Goal: Information Seeking & Learning: Understand process/instructions

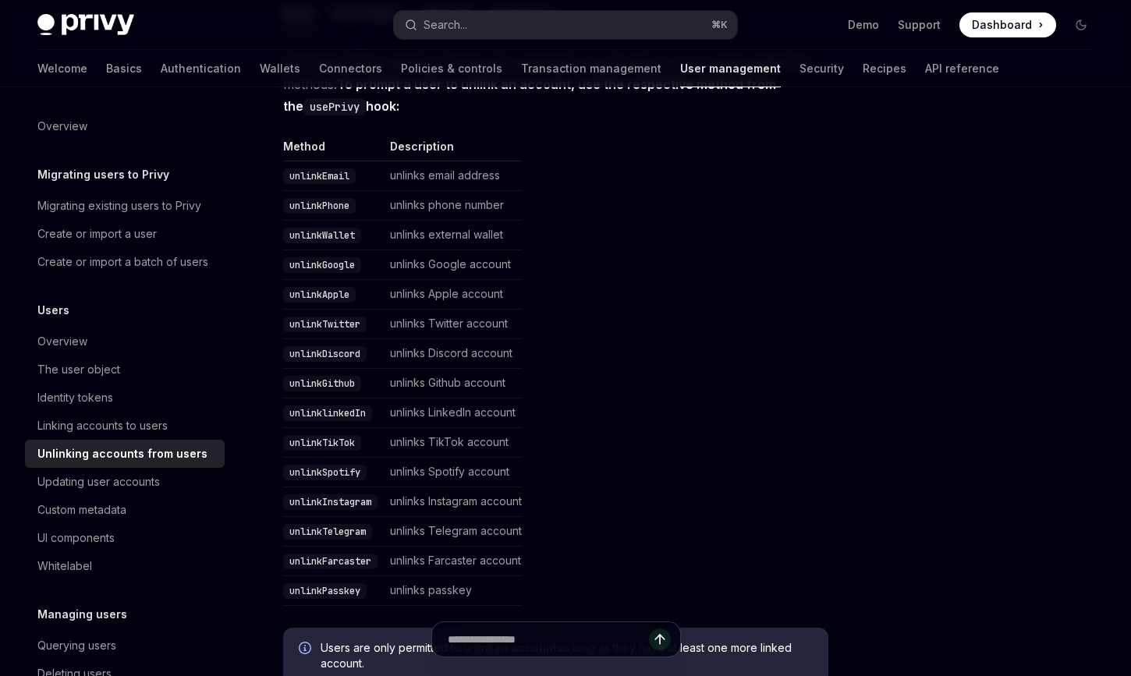
scroll to position [307, 0]
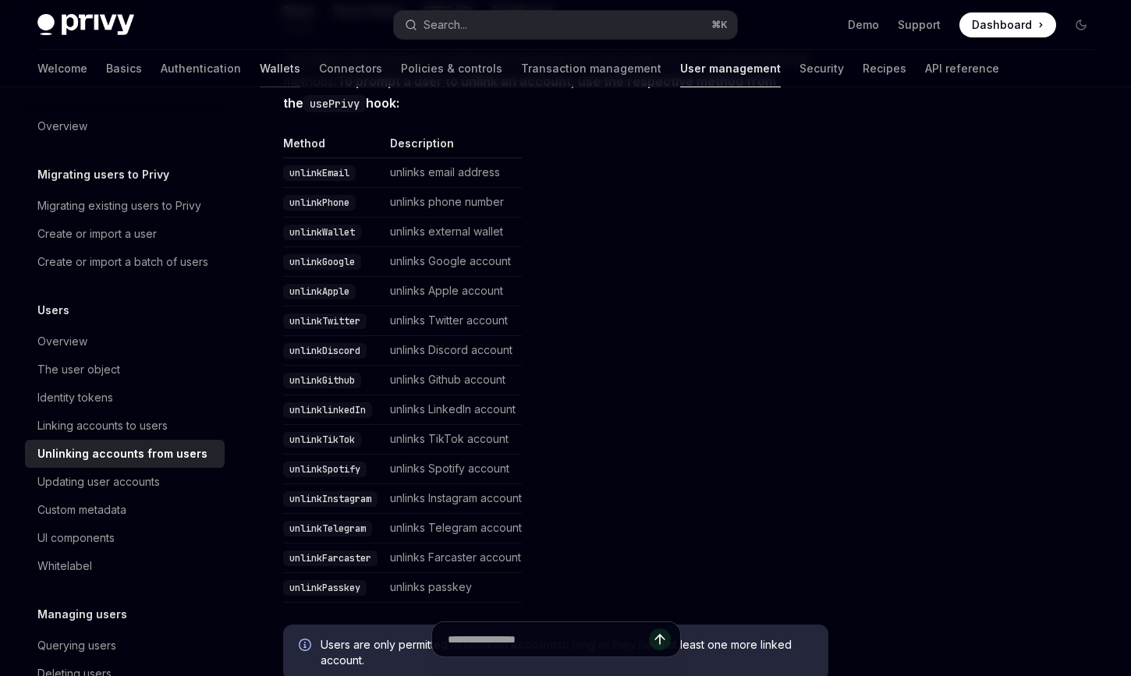
click at [260, 62] on link "Wallets" at bounding box center [280, 68] width 41 height 37
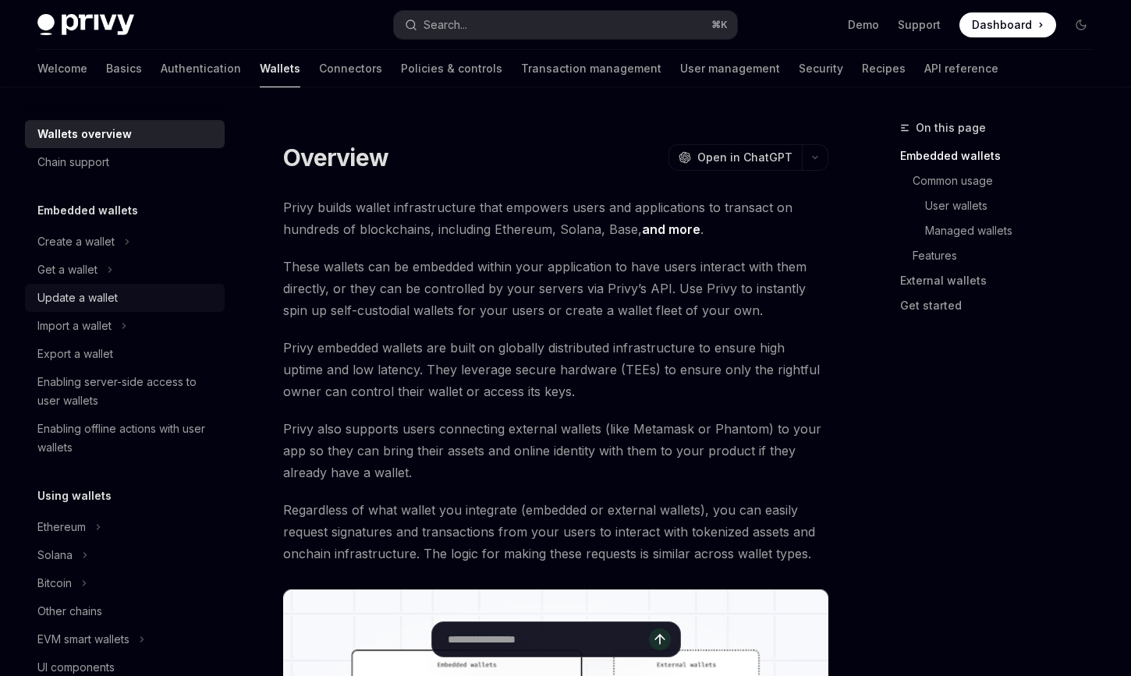
click at [73, 293] on div "Update a wallet" at bounding box center [77, 297] width 80 height 19
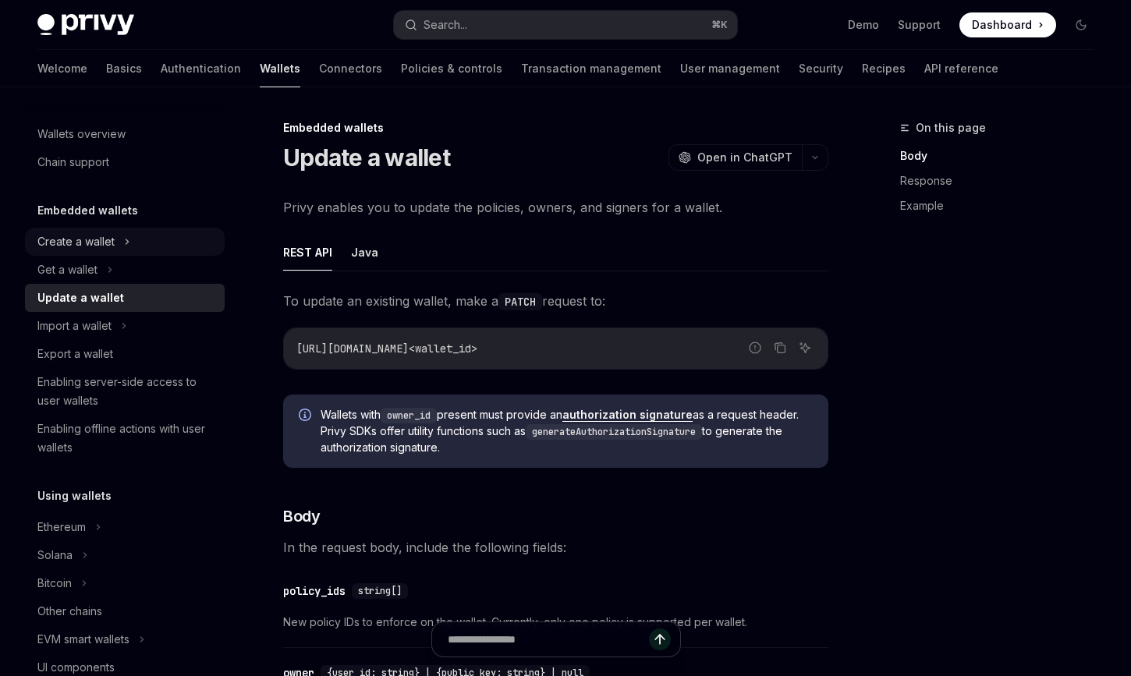
click at [83, 250] on div "Create a wallet" at bounding box center [75, 241] width 77 height 19
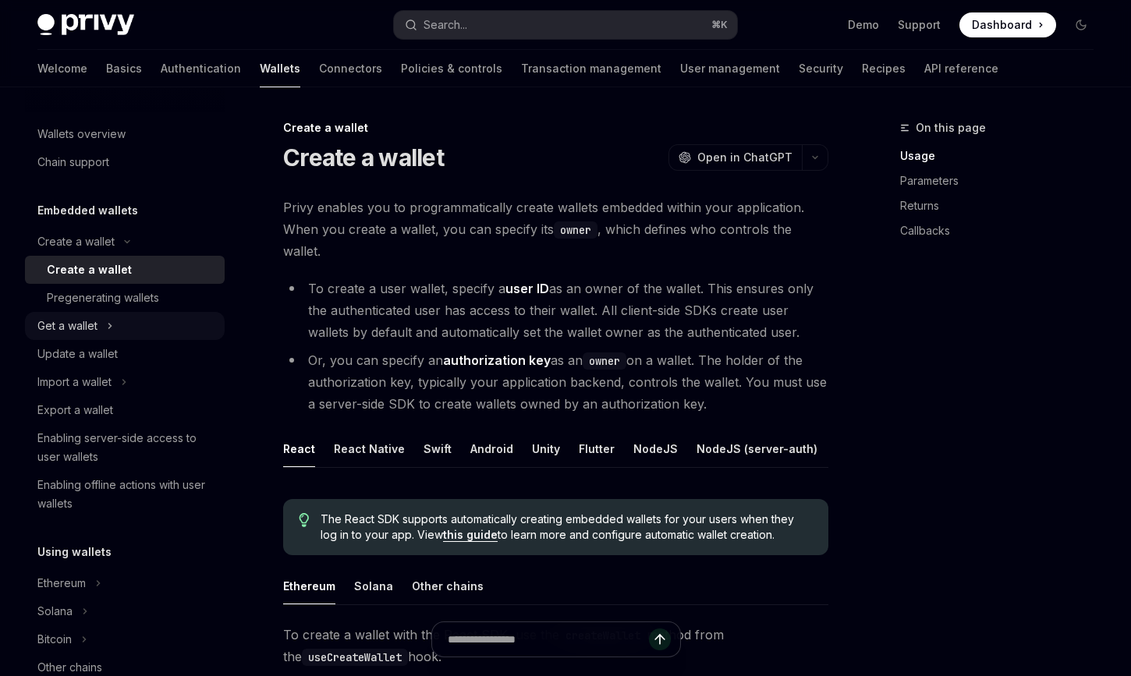
click at [80, 321] on div "Get a wallet" at bounding box center [67, 326] width 60 height 19
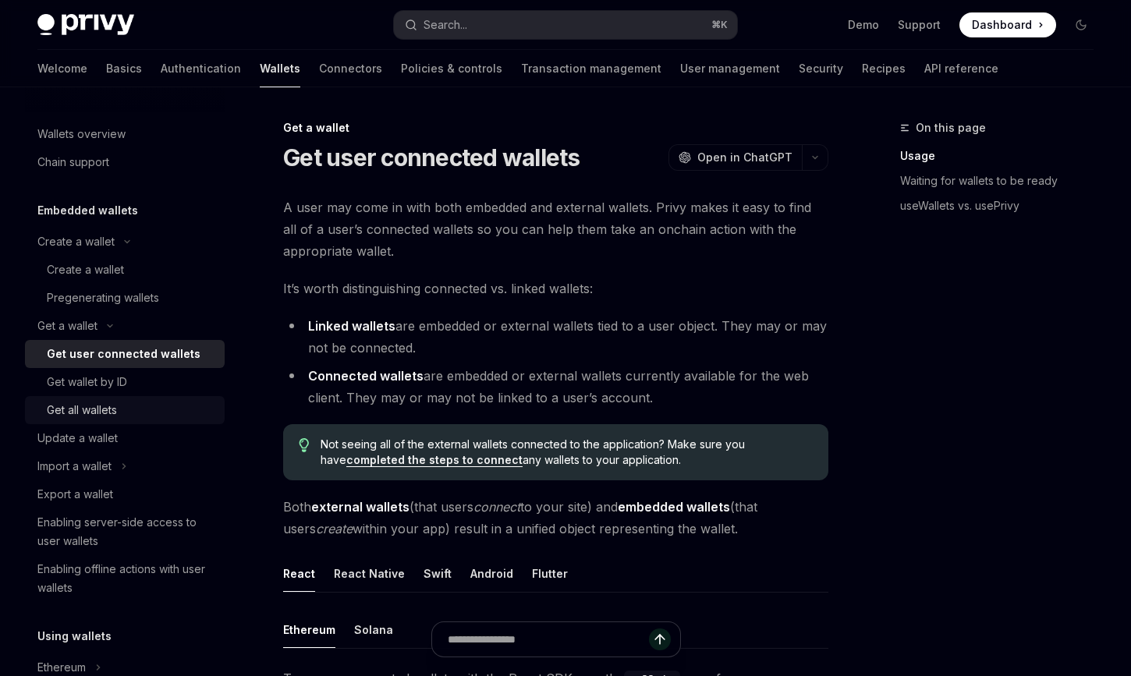
click at [110, 409] on div "Get all wallets" at bounding box center [82, 410] width 70 height 19
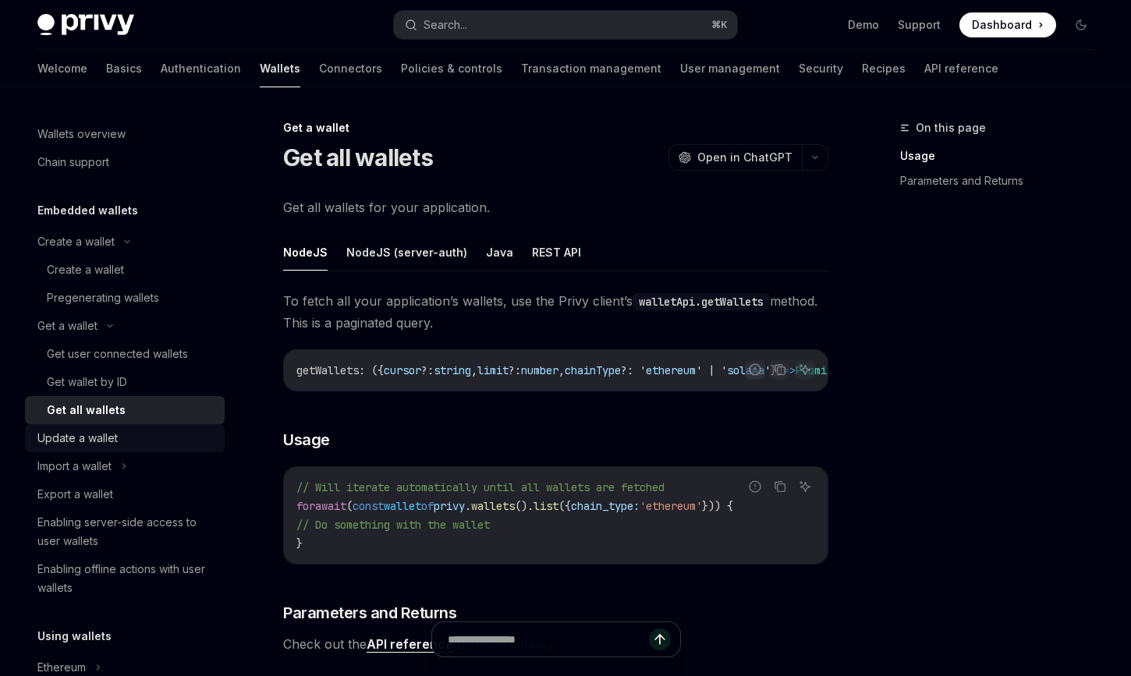
click at [102, 446] on div "Update a wallet" at bounding box center [77, 438] width 80 height 19
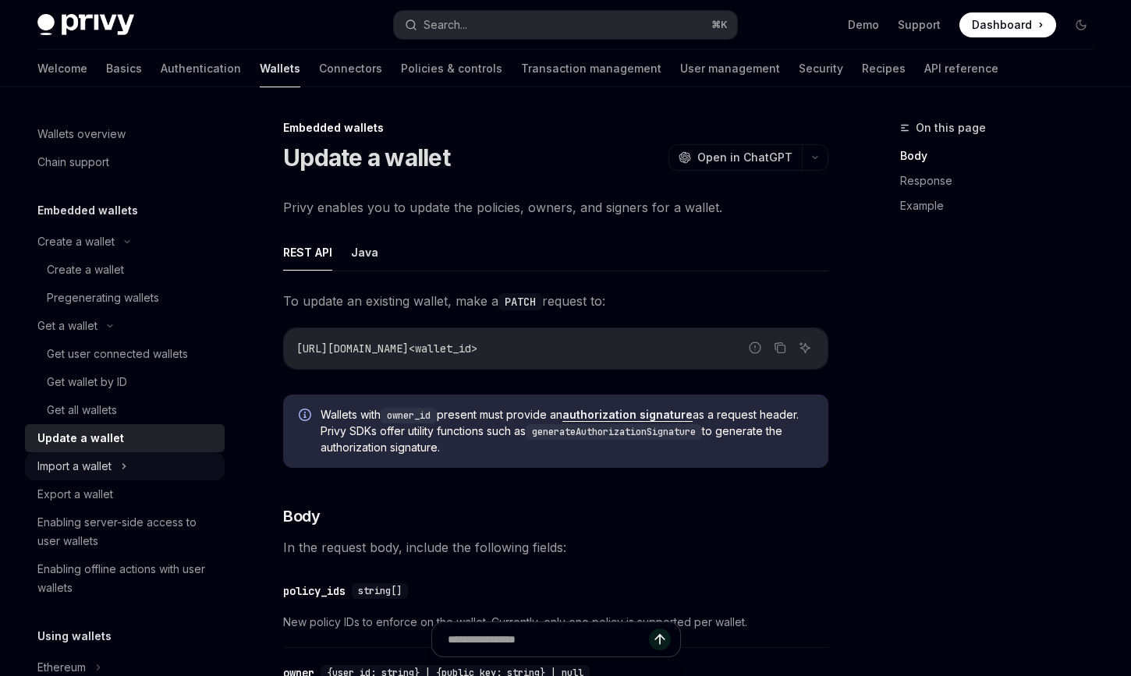
click at [75, 455] on div "Import a wallet" at bounding box center [125, 466] width 200 height 28
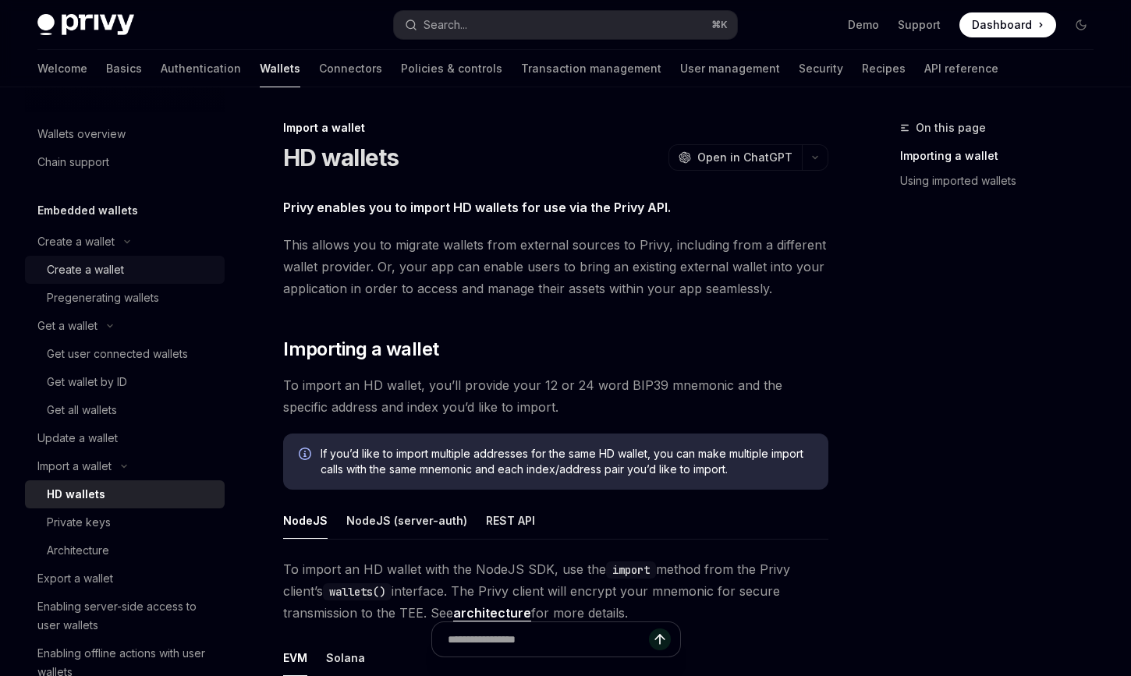
click at [95, 263] on div "Create a wallet" at bounding box center [85, 269] width 77 height 19
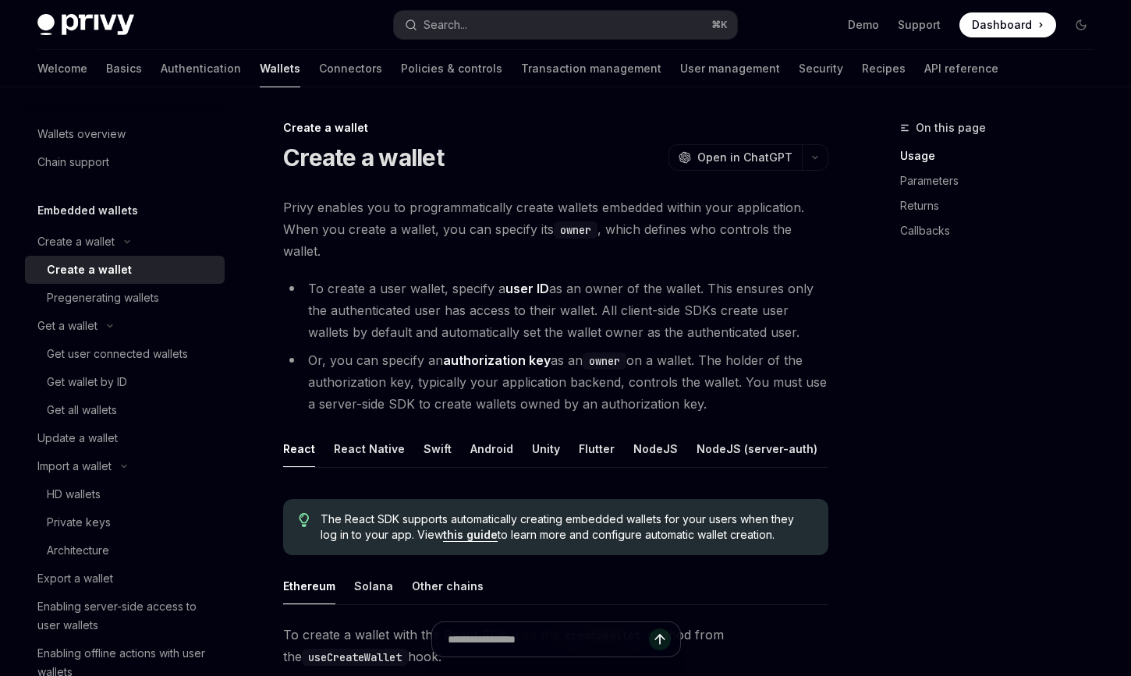
type textarea "*"
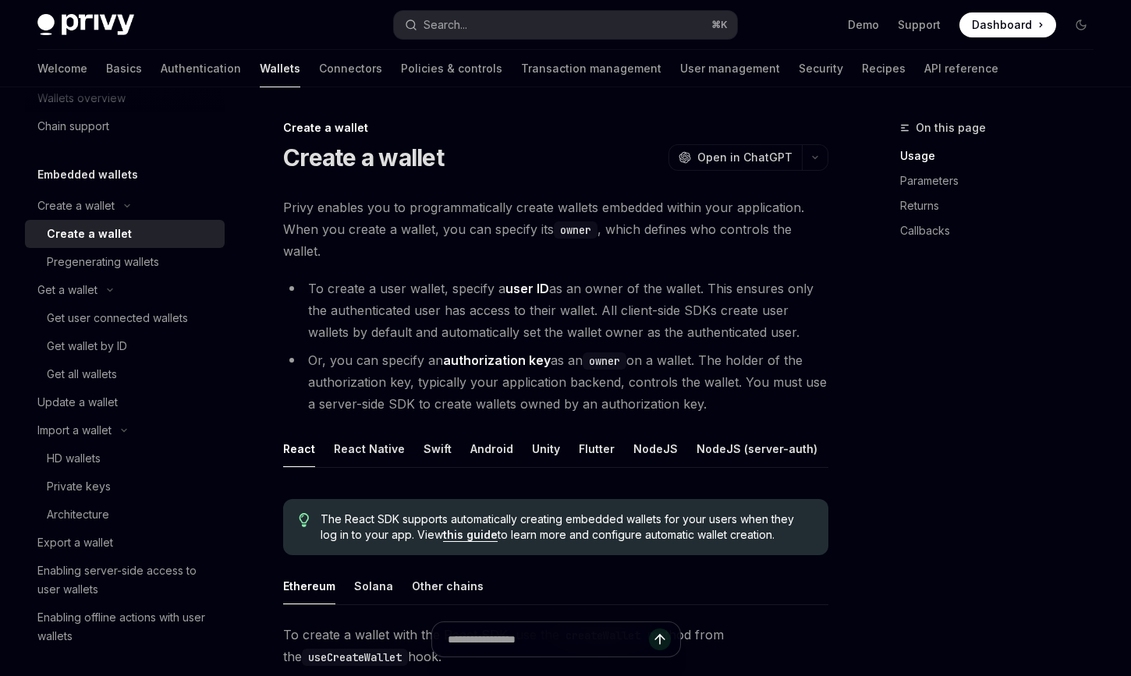
scroll to position [37, 0]
